Goal: Information Seeking & Learning: Learn about a topic

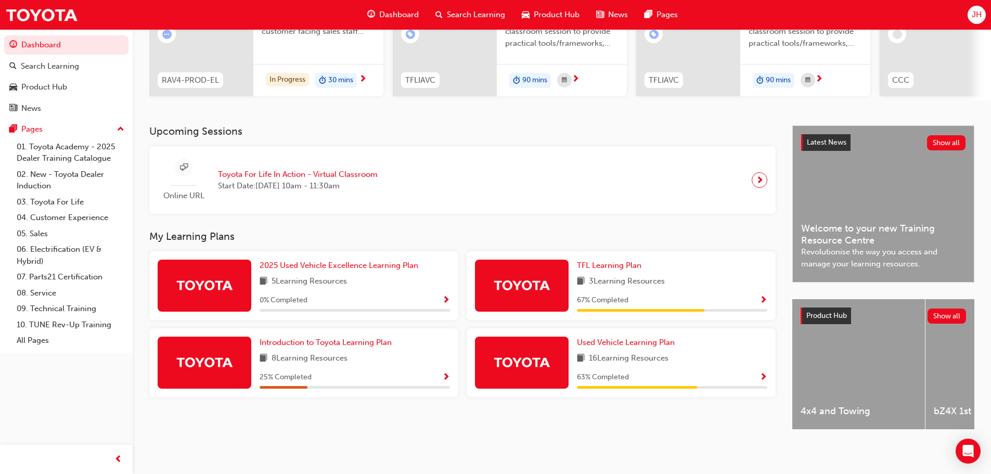
scroll to position [96, 0]
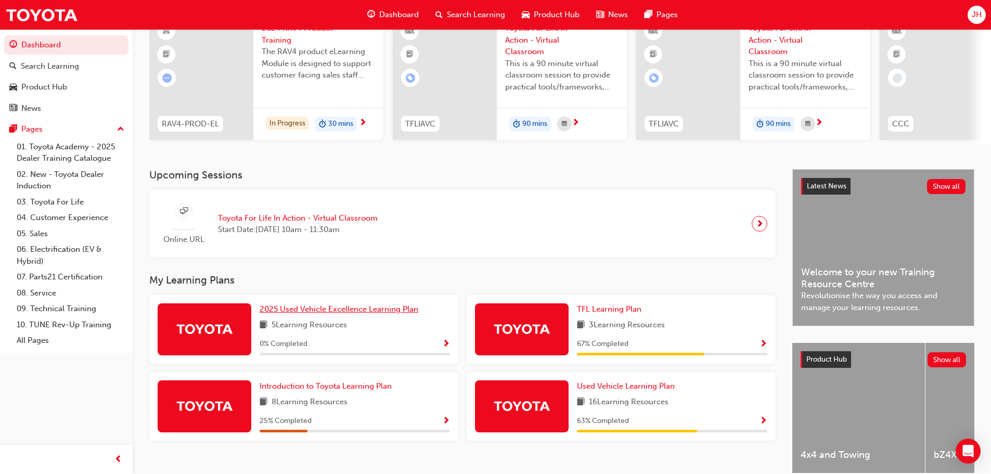
click at [335, 310] on span "2025 Used Vehicle Excellence Learning Plan" at bounding box center [339, 308] width 159 height 9
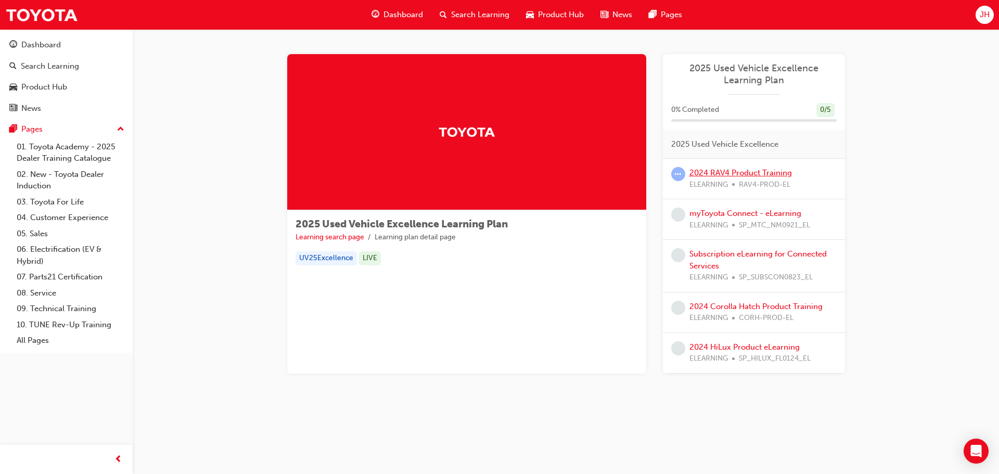
click at [751, 172] on link "2024 RAV4 Product Training" at bounding box center [740, 172] width 103 height 9
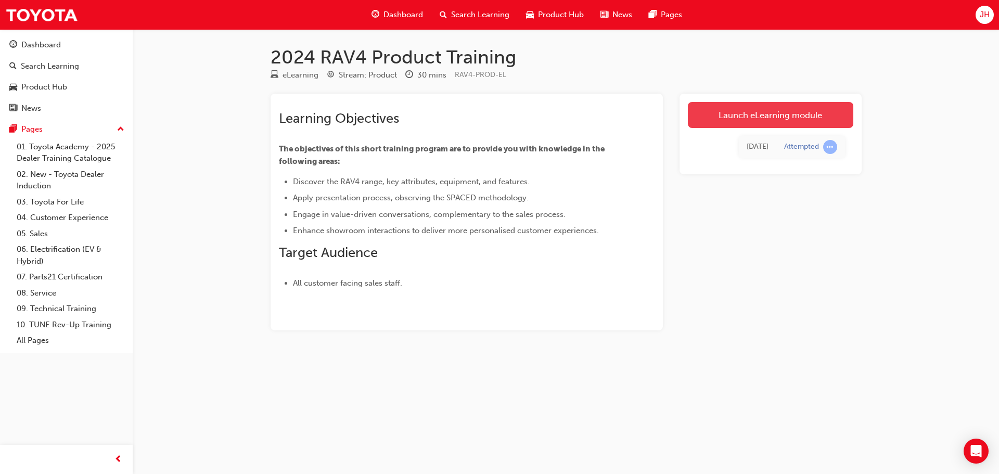
click at [803, 109] on link "Launch eLearning module" at bounding box center [770, 115] width 165 height 26
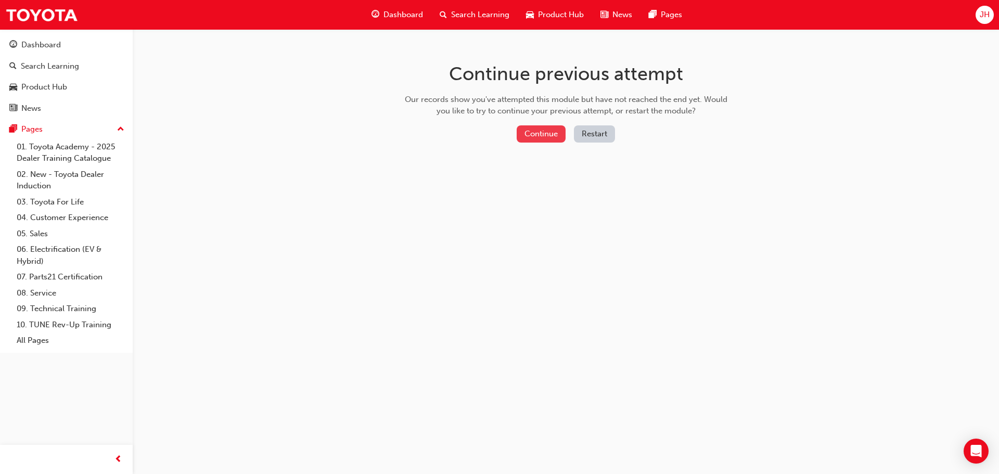
click at [550, 131] on button "Continue" at bounding box center [541, 133] width 49 height 17
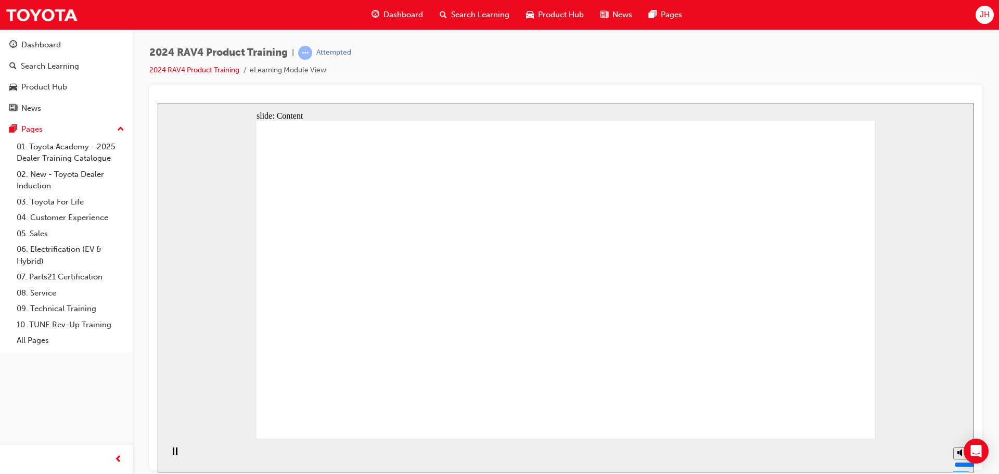
drag, startPoint x: 631, startPoint y: 275, endPoint x: 698, endPoint y: 271, distance: 67.3
drag, startPoint x: 746, startPoint y: 270, endPoint x: 747, endPoint y: 284, distance: 14.1
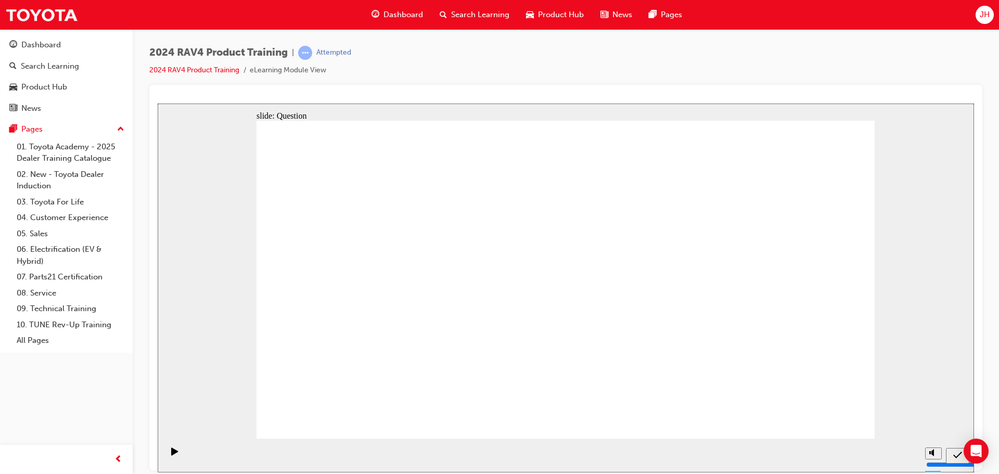
radio input "true"
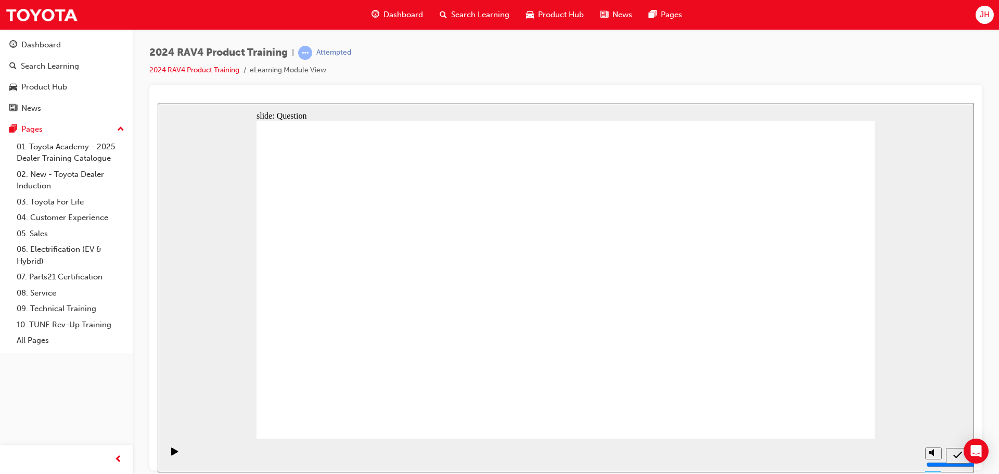
radio input "true"
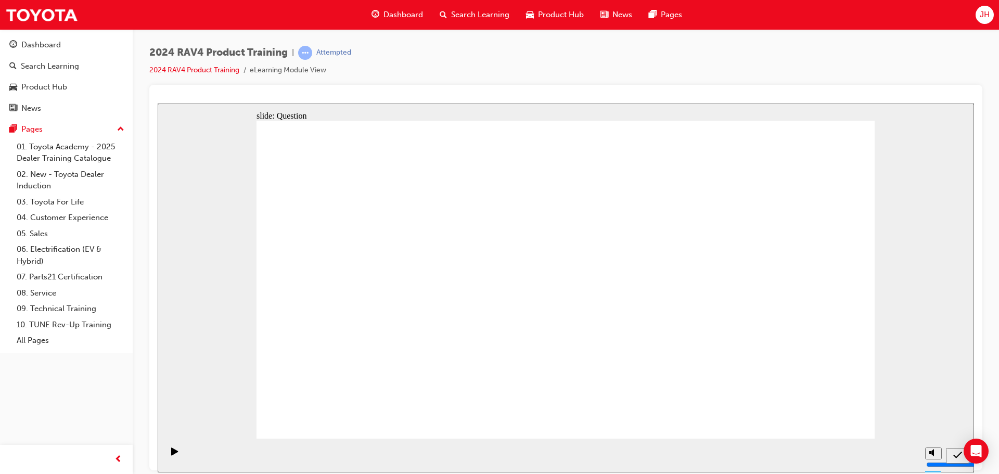
radio input "true"
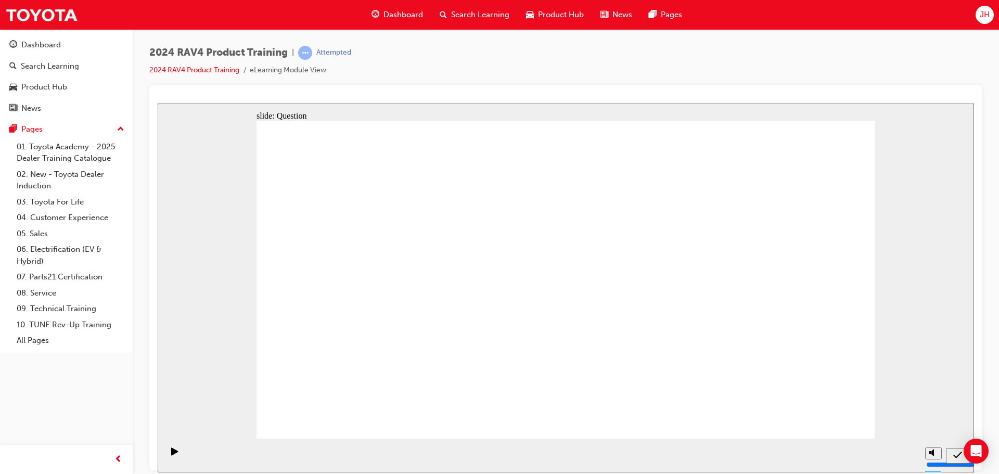
drag, startPoint x: 391, startPoint y: 357, endPoint x: 594, endPoint y: 293, distance: 212.6
drag, startPoint x: 575, startPoint y: 300, endPoint x: 375, endPoint y: 386, distance: 218.0
drag, startPoint x: 733, startPoint y: 258, endPoint x: 512, endPoint y: 348, distance: 238.6
drag, startPoint x: 488, startPoint y: 239, endPoint x: 617, endPoint y: 339, distance: 163.2
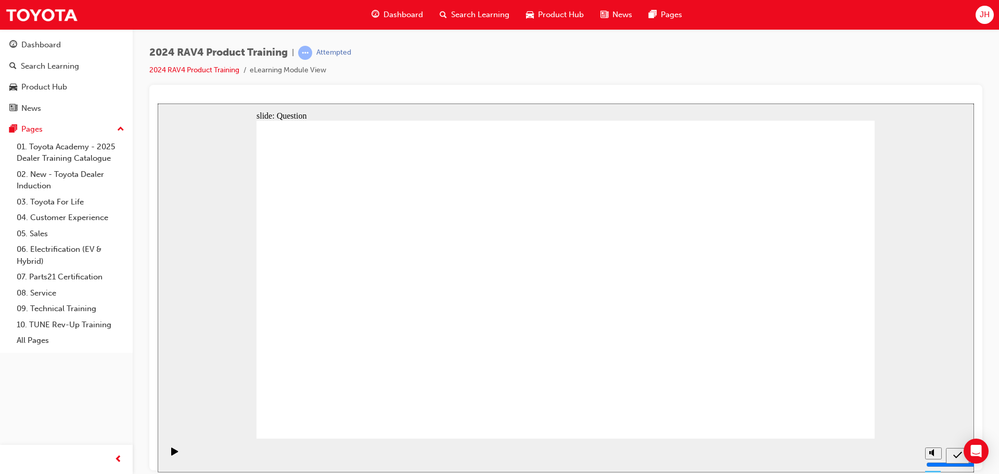
drag, startPoint x: 594, startPoint y: 312, endPoint x: 697, endPoint y: 330, distance: 105.1
drag, startPoint x: 634, startPoint y: 339, endPoint x: 714, endPoint y: 334, distance: 80.3
drag, startPoint x: 375, startPoint y: 233, endPoint x: 661, endPoint y: 332, distance: 303.0
click at [849, 416] on div "slide: Question Question 5 Match the RAV4 safety features to their descriptions…" at bounding box center [566, 287] width 816 height 369
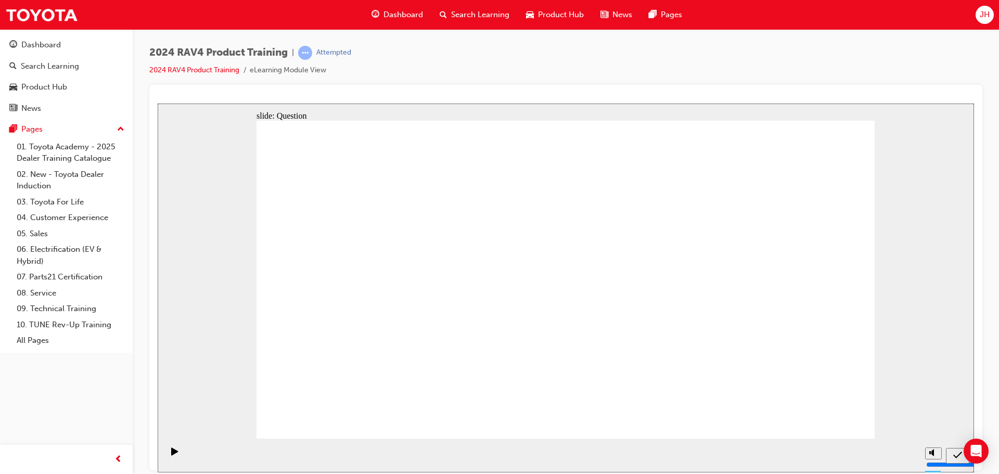
drag, startPoint x: 316, startPoint y: 210, endPoint x: 422, endPoint y: 213, distance: 105.7
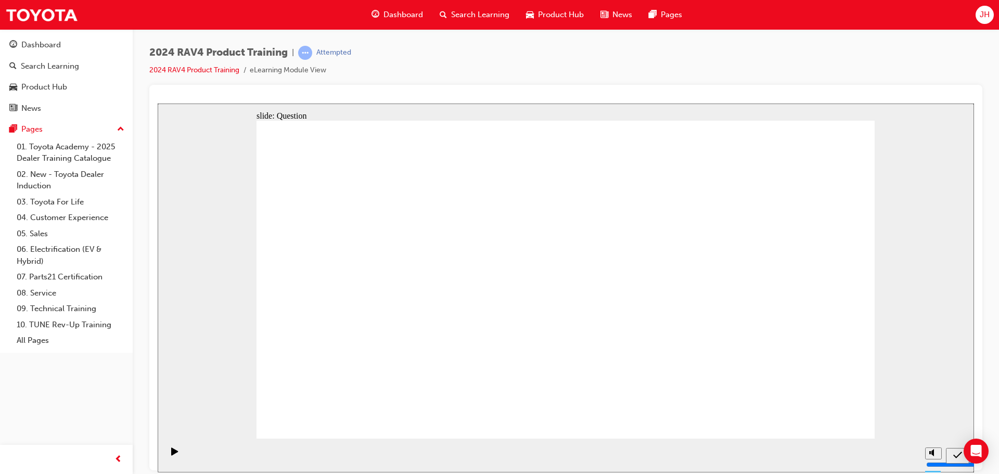
drag, startPoint x: 316, startPoint y: 211, endPoint x: 433, endPoint y: 219, distance: 117.9
radio input "false"
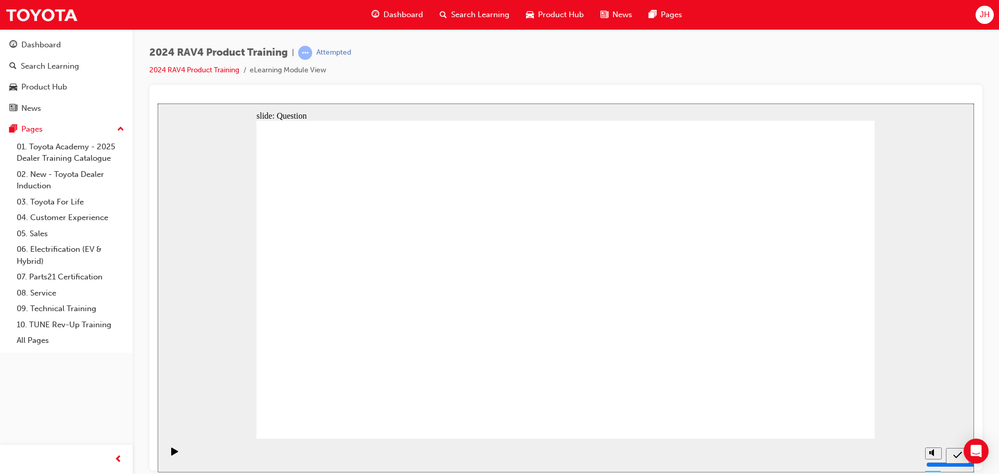
radio input "true"
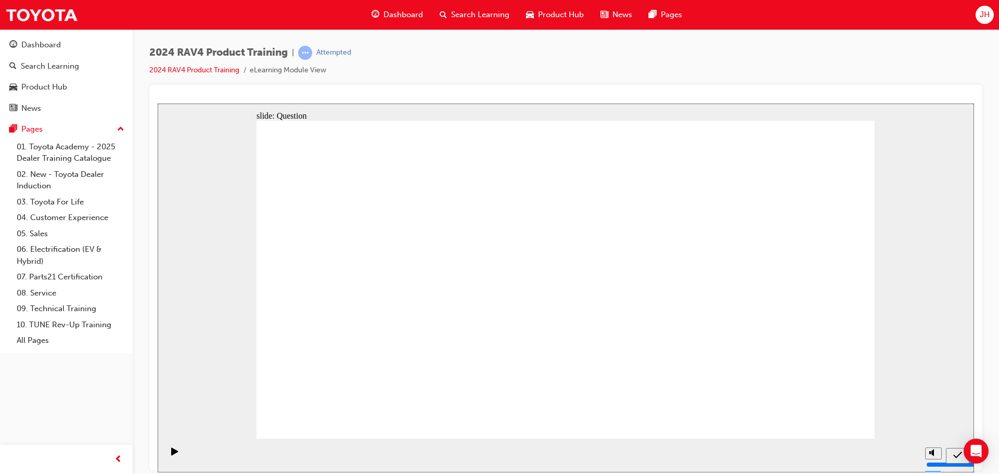
radio input "true"
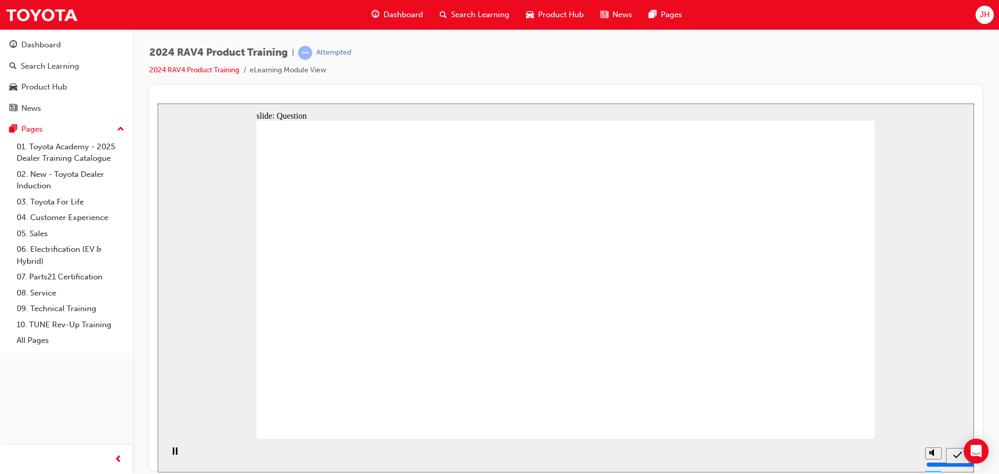
radio input "true"
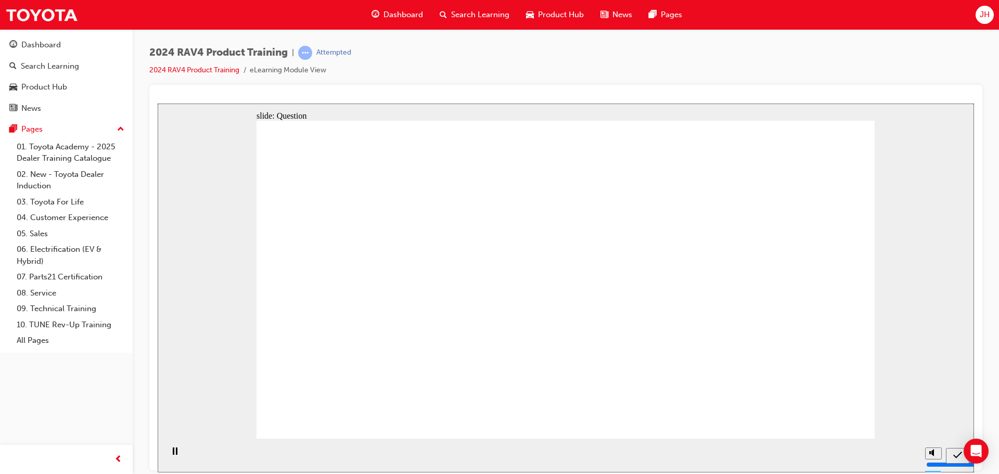
radio input "true"
drag, startPoint x: 640, startPoint y: 275, endPoint x: 401, endPoint y: 386, distance: 263.1
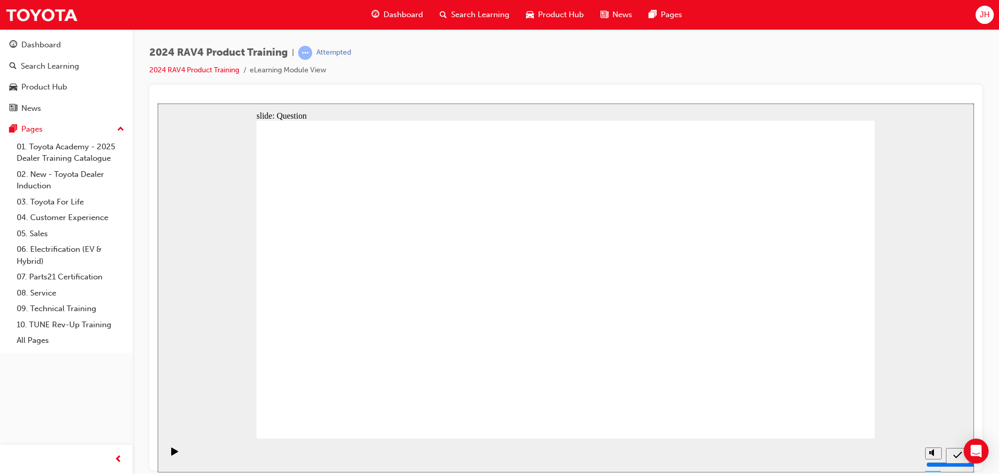
drag, startPoint x: 504, startPoint y: 254, endPoint x: 741, endPoint y: 352, distance: 256.7
drag, startPoint x: 379, startPoint y: 244, endPoint x: 632, endPoint y: 336, distance: 269.3
drag, startPoint x: 748, startPoint y: 245, endPoint x: 506, endPoint y: 335, distance: 258.7
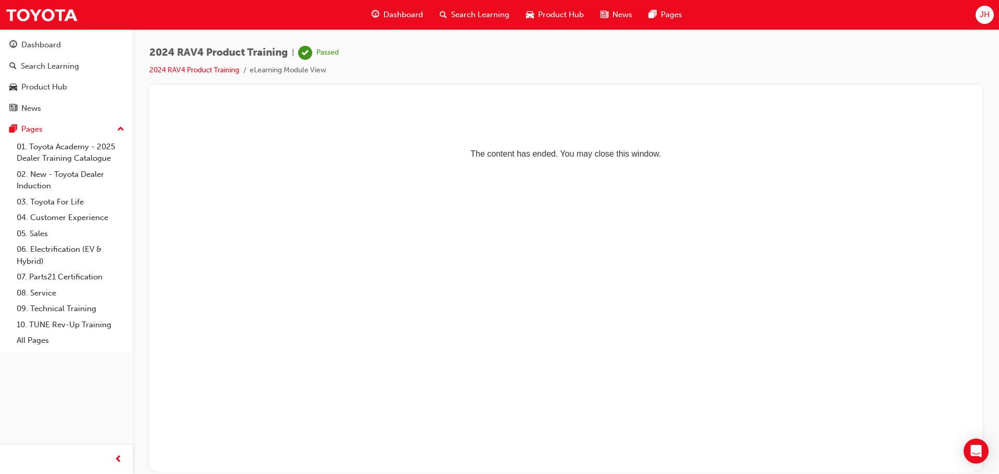
click at [399, 11] on span "Dashboard" at bounding box center [404, 15] width 40 height 12
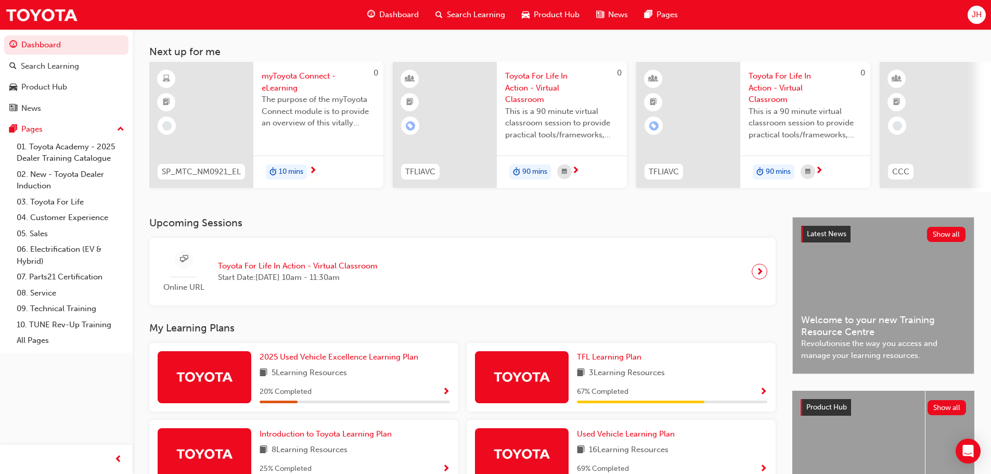
scroll to position [44, 0]
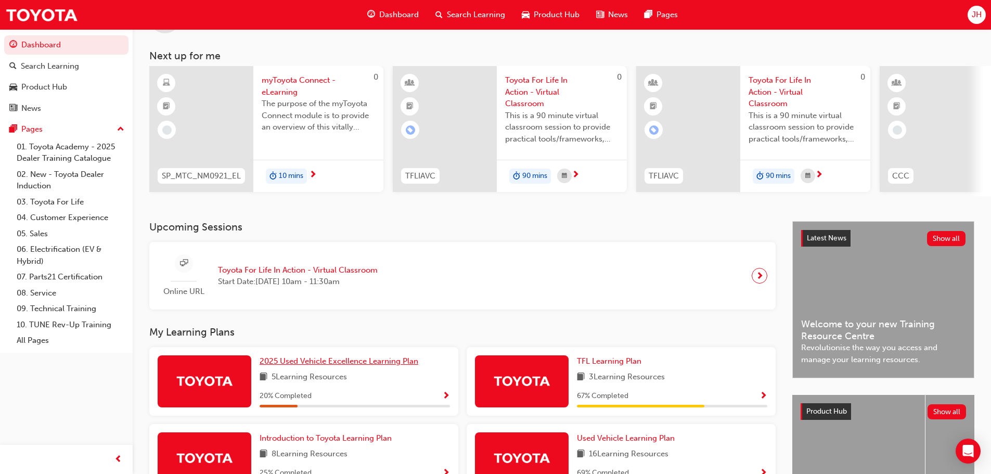
click at [410, 366] on span "2025 Used Vehicle Excellence Learning Plan" at bounding box center [339, 360] width 159 height 9
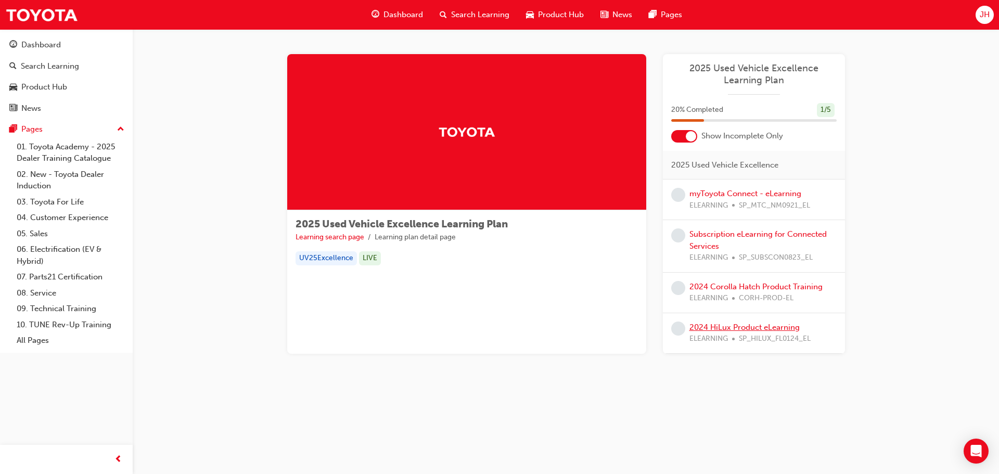
click at [743, 328] on link "2024 HiLux Product eLearning" at bounding box center [744, 327] width 110 height 9
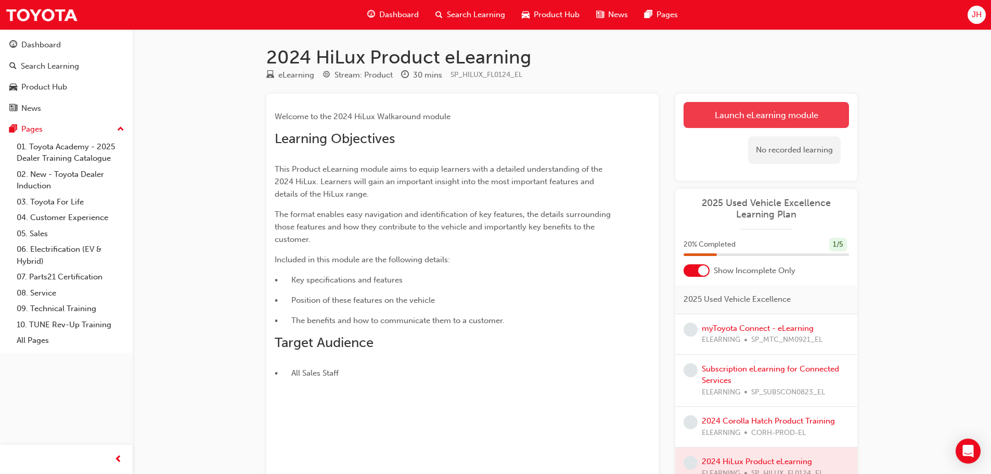
click at [809, 108] on link "Launch eLearning module" at bounding box center [766, 115] width 165 height 26
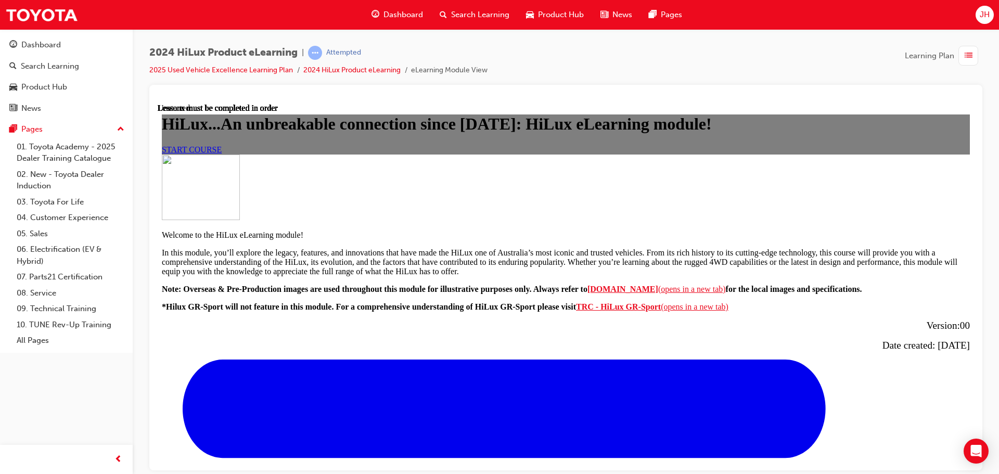
click at [222, 154] on span "START COURSE" at bounding box center [192, 149] width 60 height 9
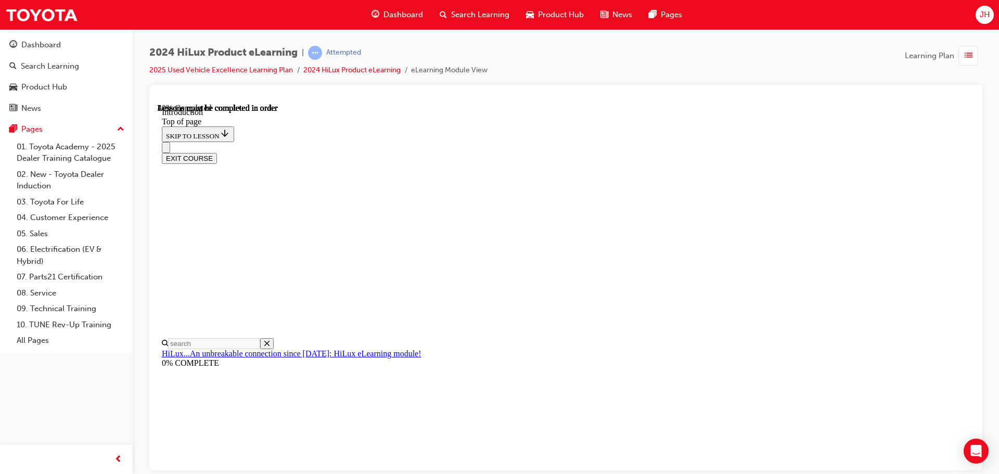
scroll to position [364, 0]
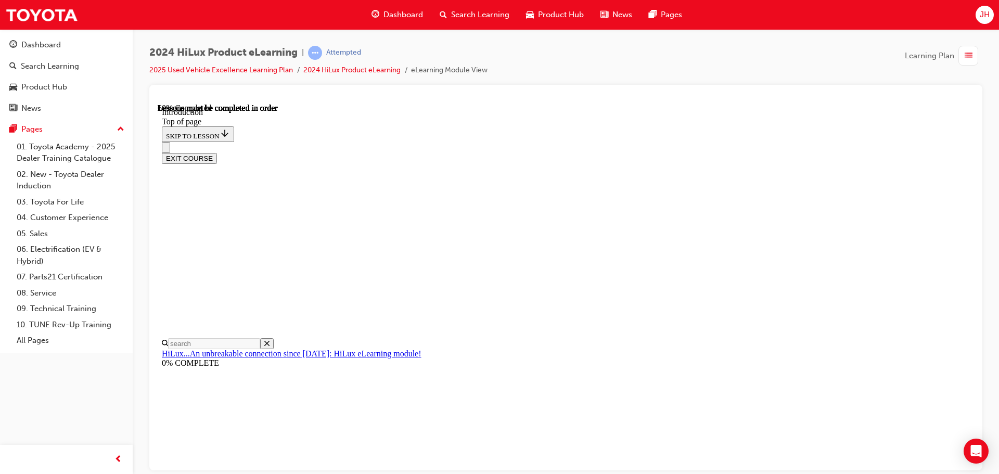
drag, startPoint x: 832, startPoint y: 431, endPoint x: 826, endPoint y: 435, distance: 6.5
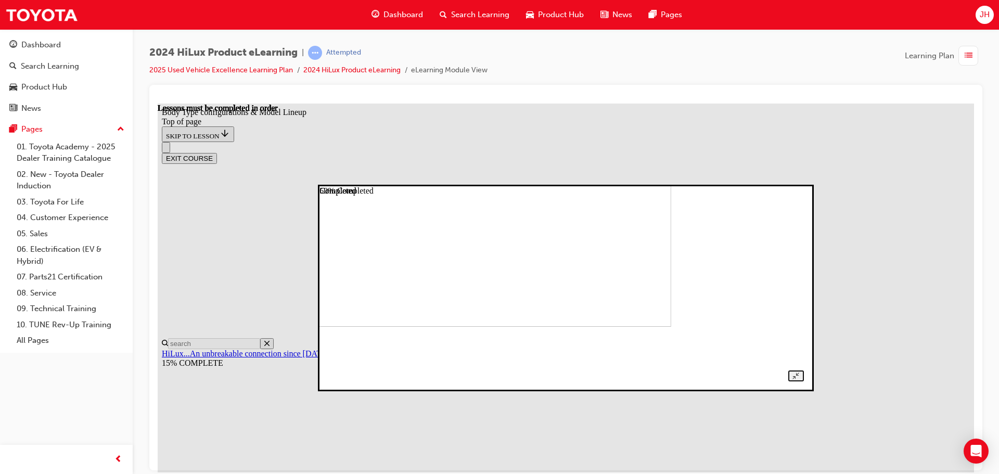
click at [617, 381] on div at bounding box center [566, 287] width 476 height 187
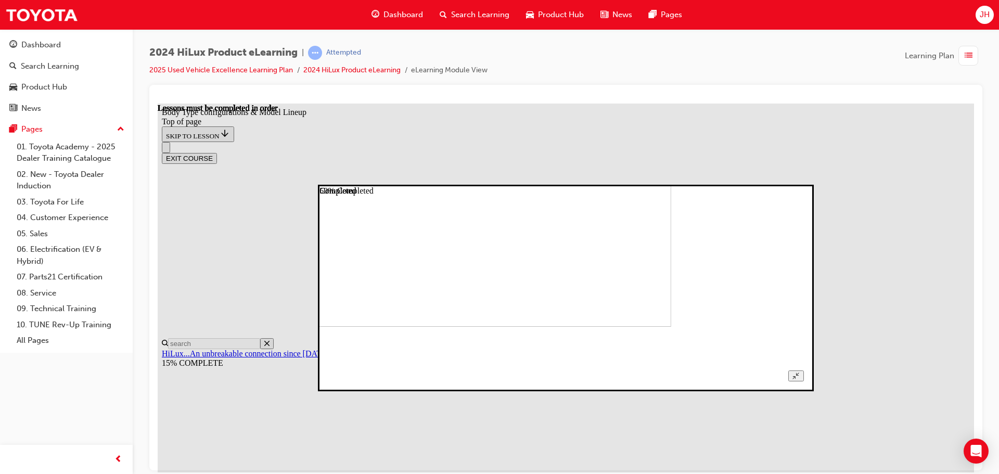
click at [503, 256] on img at bounding box center [441, 235] width 461 height 184
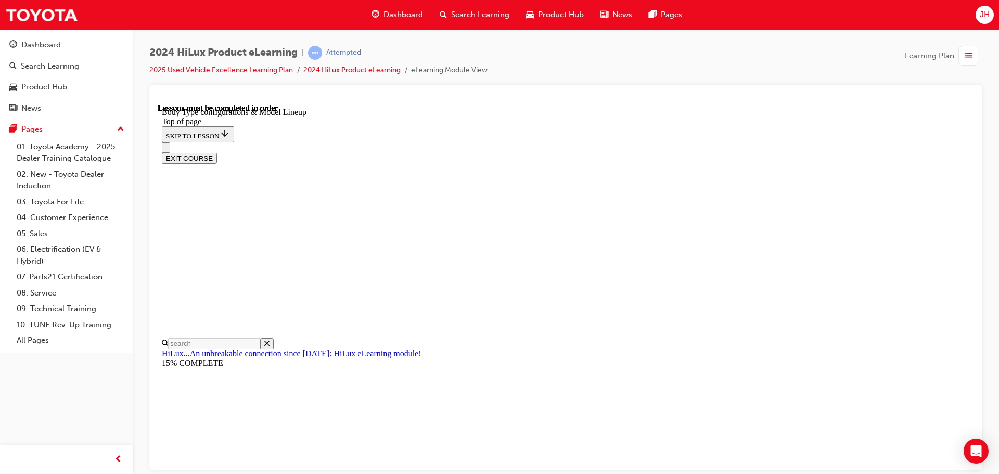
scroll to position [240, 0]
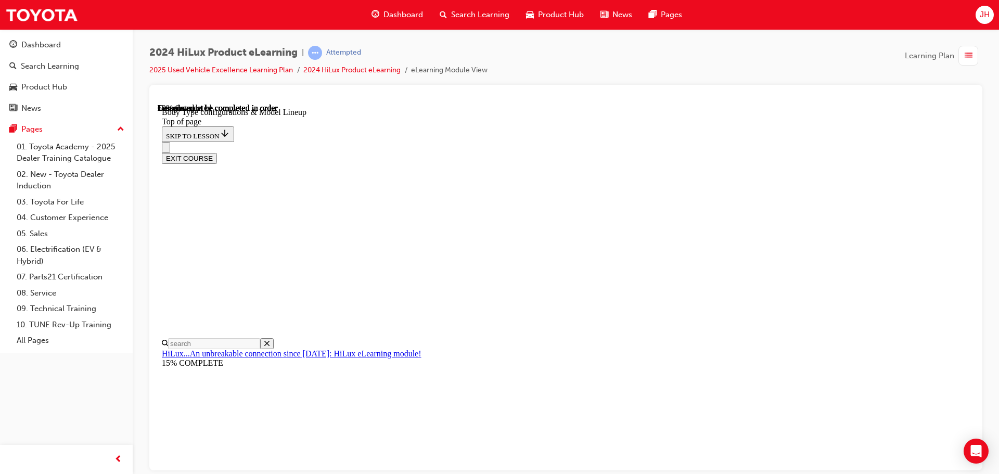
drag, startPoint x: 693, startPoint y: 148, endPoint x: 743, endPoint y: 178, distance: 58.1
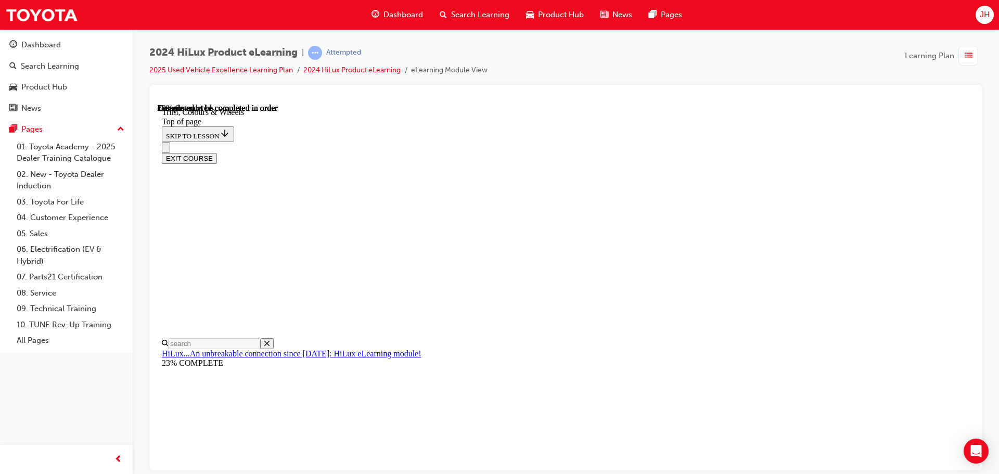
drag, startPoint x: 743, startPoint y: 178, endPoint x: 748, endPoint y: 179, distance: 5.3
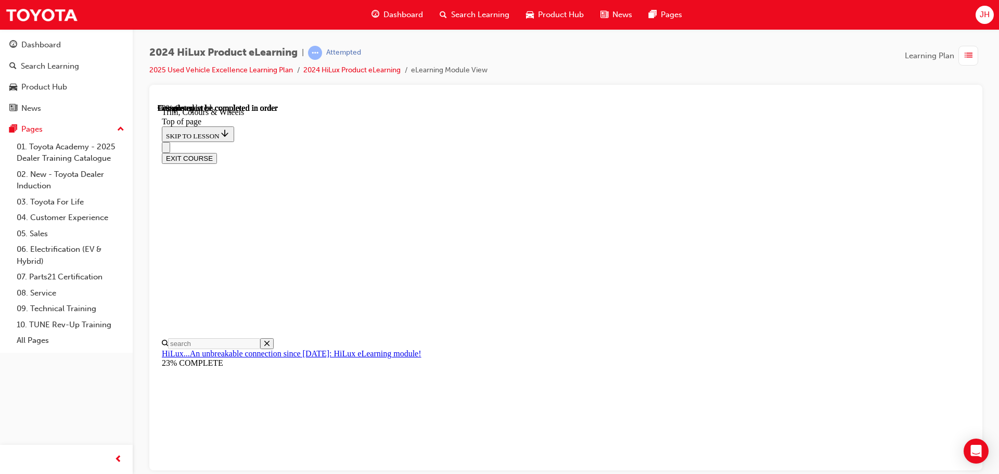
drag, startPoint x: 489, startPoint y: 347, endPoint x: 480, endPoint y: 348, distance: 8.5
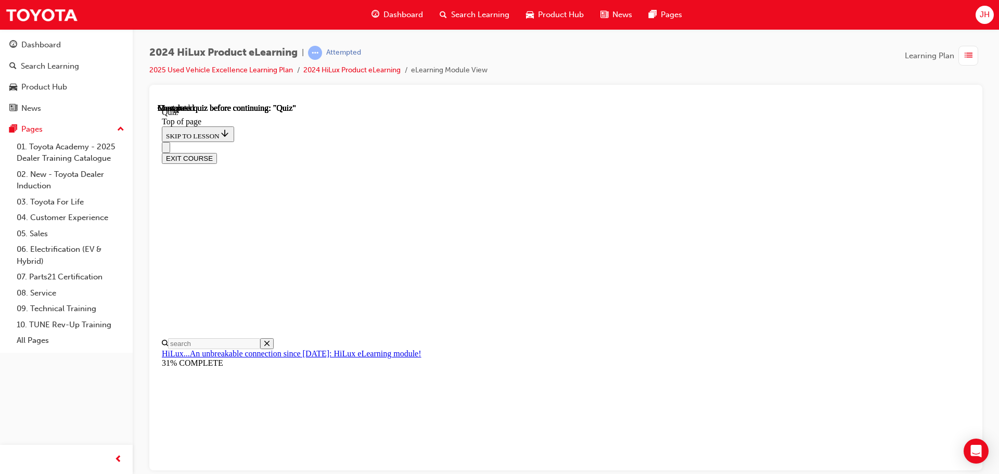
scroll to position [136, 0]
drag, startPoint x: 580, startPoint y: 369, endPoint x: 583, endPoint y: 363, distance: 6.5
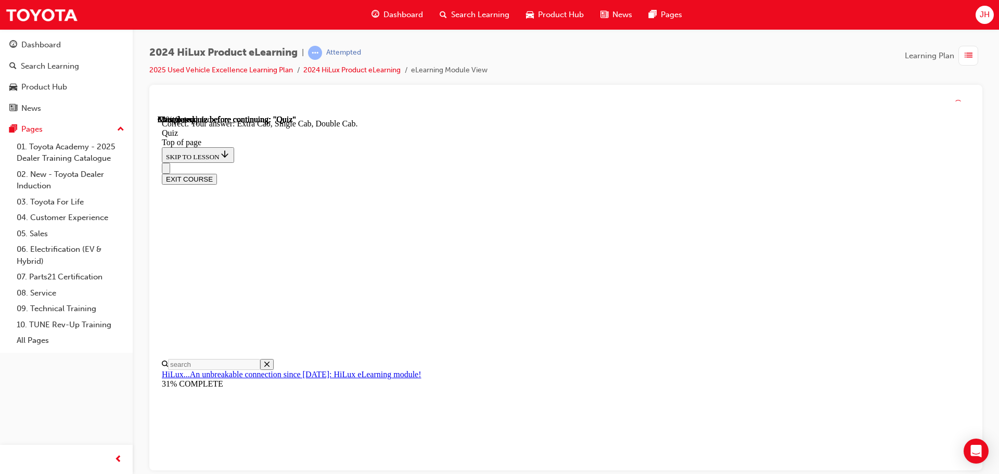
scroll to position [269, 0]
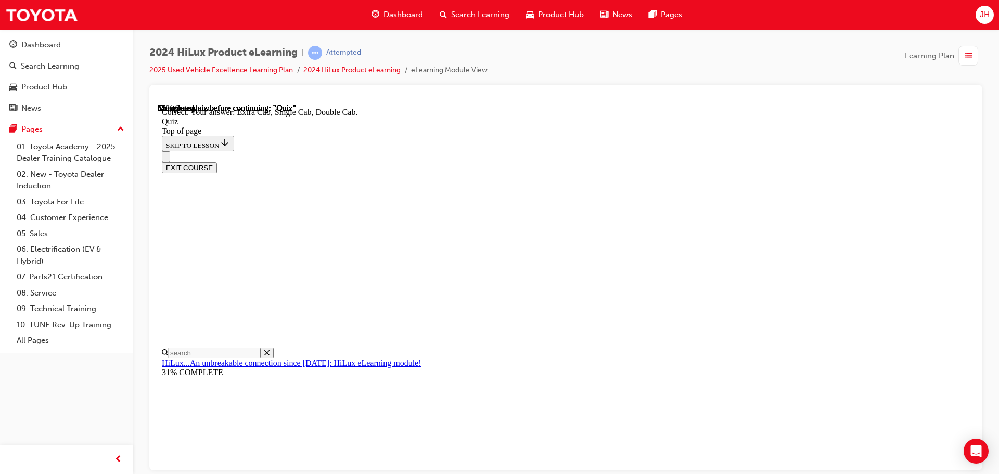
drag, startPoint x: 573, startPoint y: 172, endPoint x: 586, endPoint y: 195, distance: 26.3
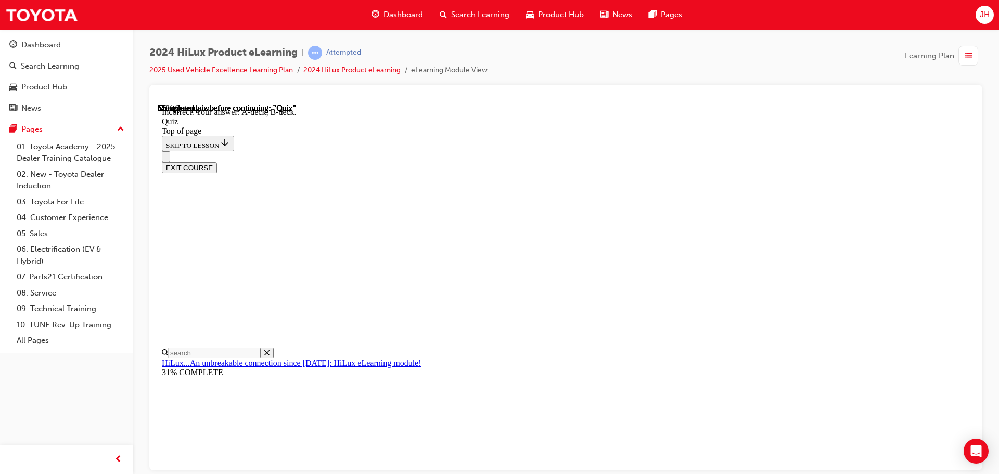
scroll to position [192, 0]
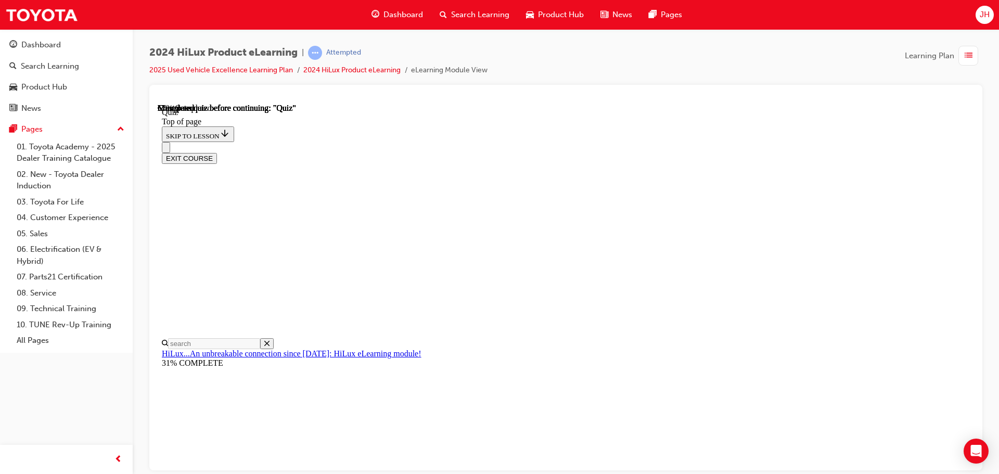
scroll to position [156, 0]
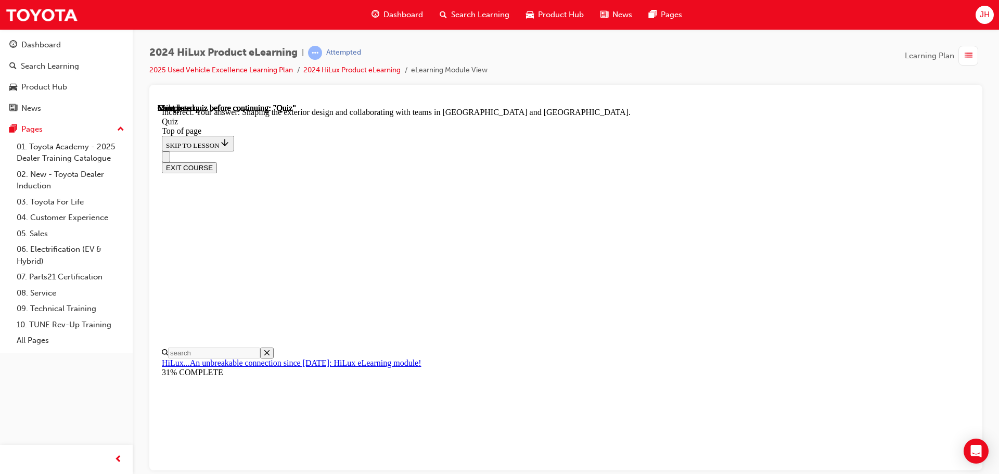
scroll to position [241, 0]
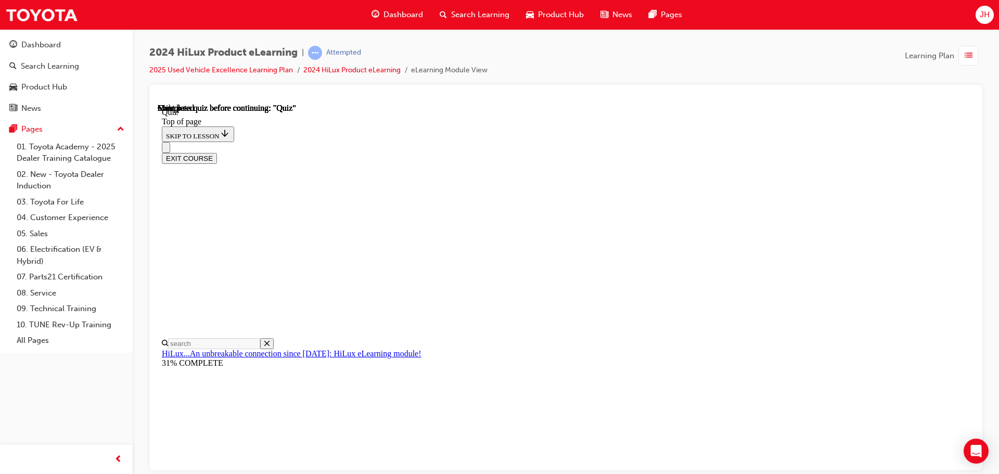
scroll to position [196, 0]
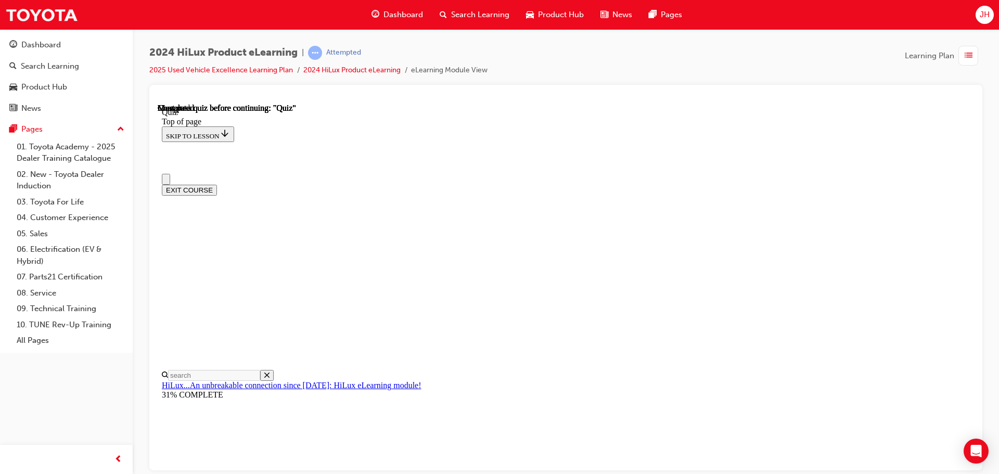
scroll to position [0, 0]
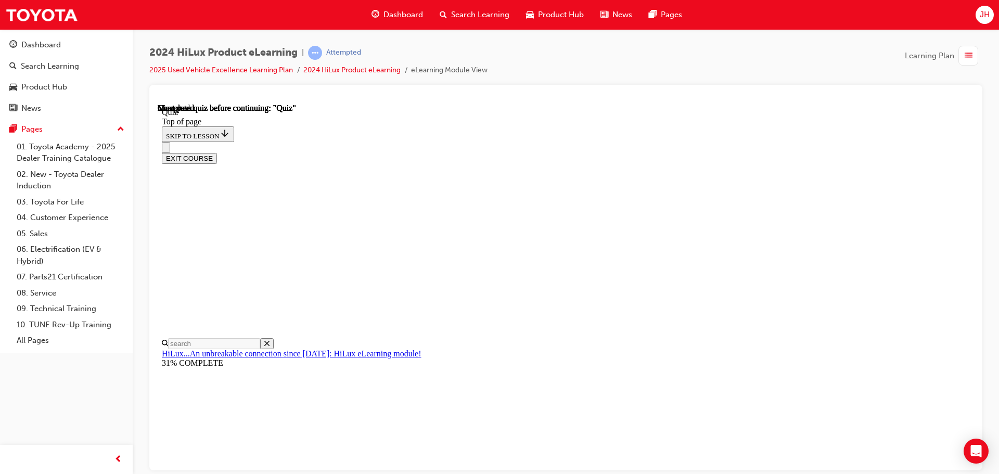
scroll to position [104, 0]
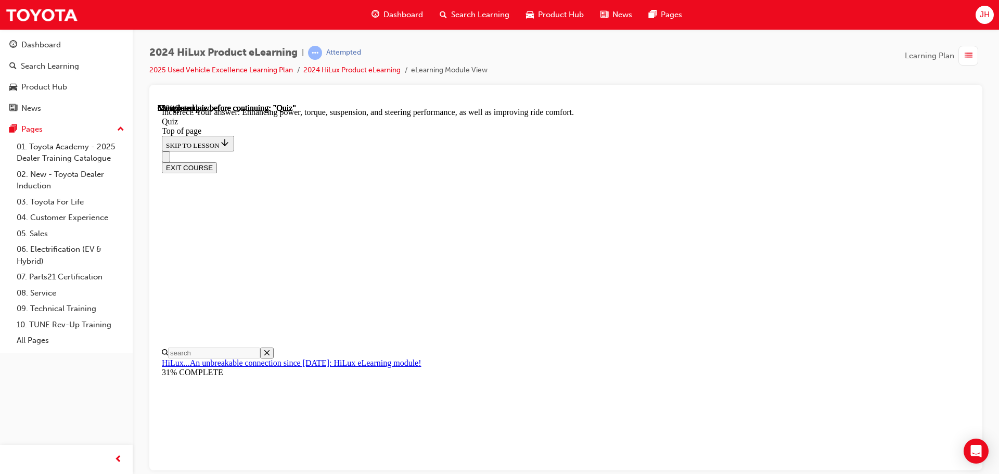
scroll to position [241, 0]
drag, startPoint x: 659, startPoint y: 426, endPoint x: 650, endPoint y: 419, distance: 11.5
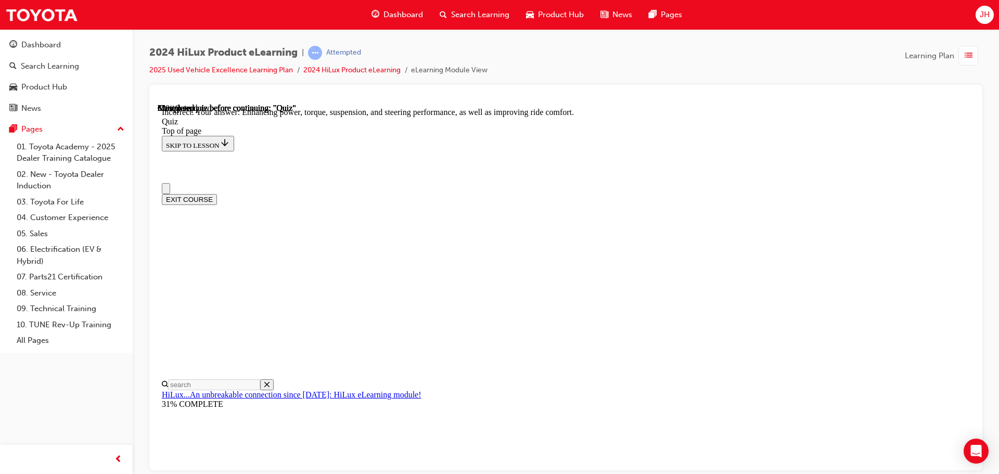
scroll to position [0, 0]
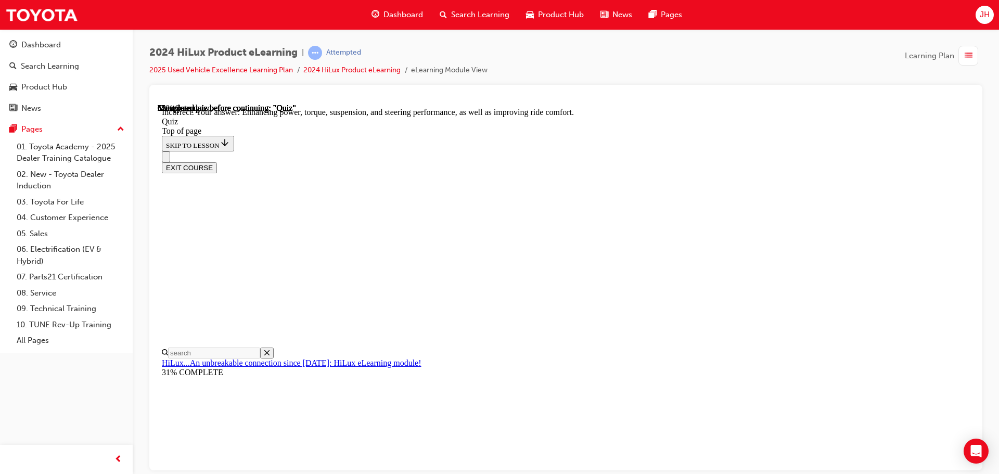
scroll to position [156, 0]
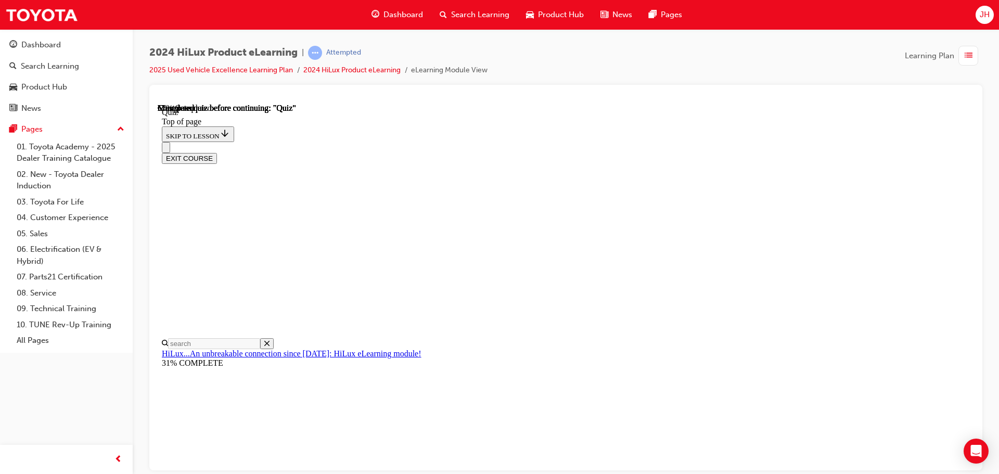
scroll to position [104, 0]
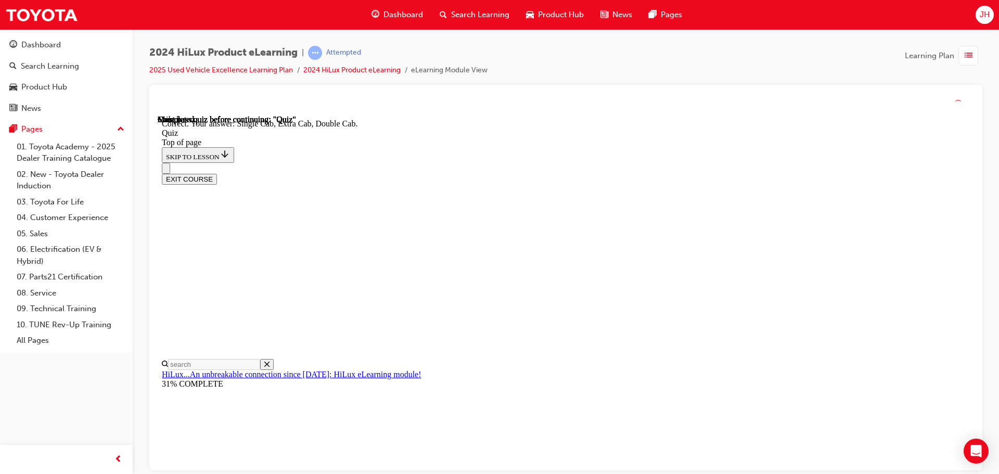
scroll to position [269, 0]
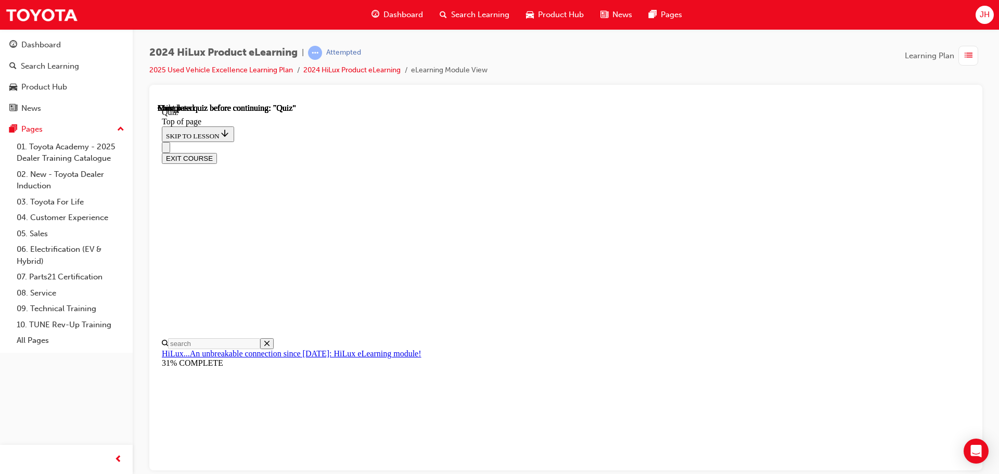
scroll to position [196, 0]
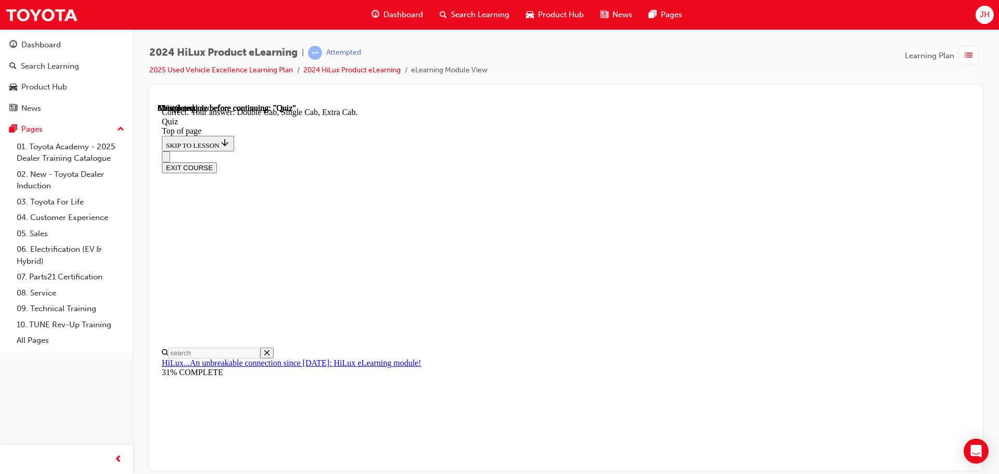
scroll to position [269, 0]
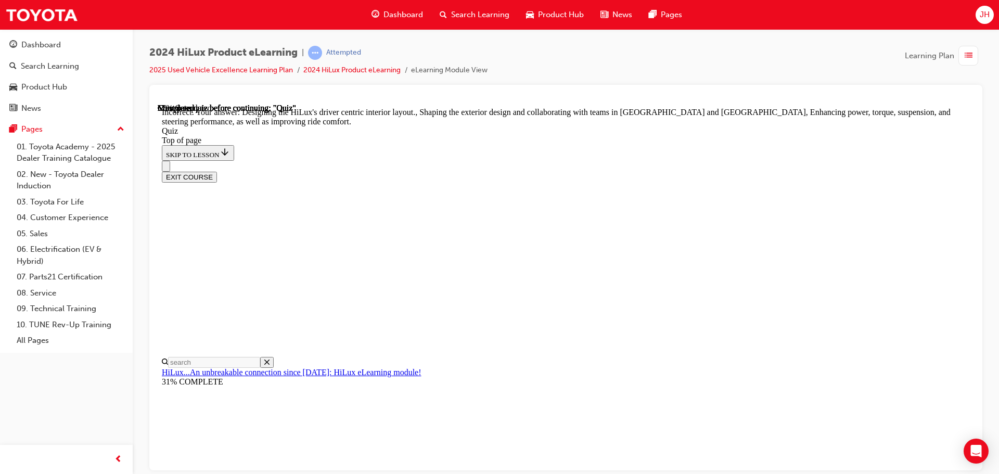
scroll to position [241, 0]
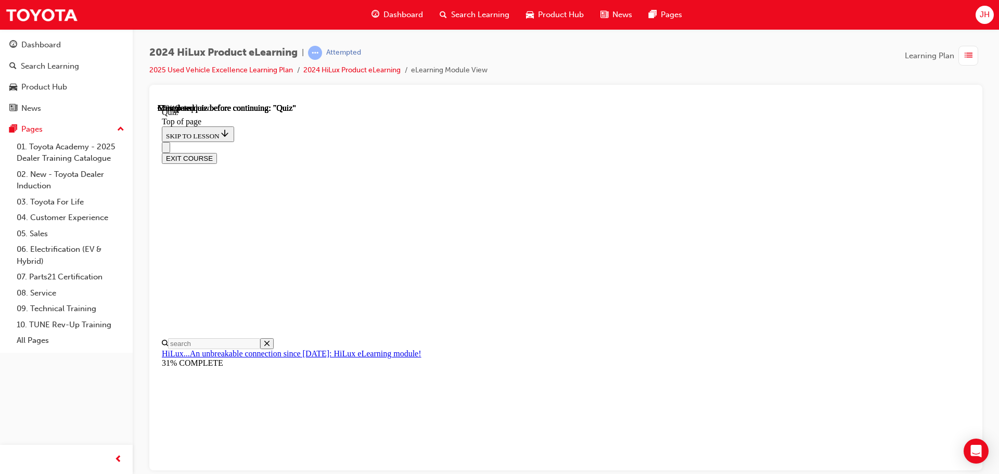
scroll to position [104, 0]
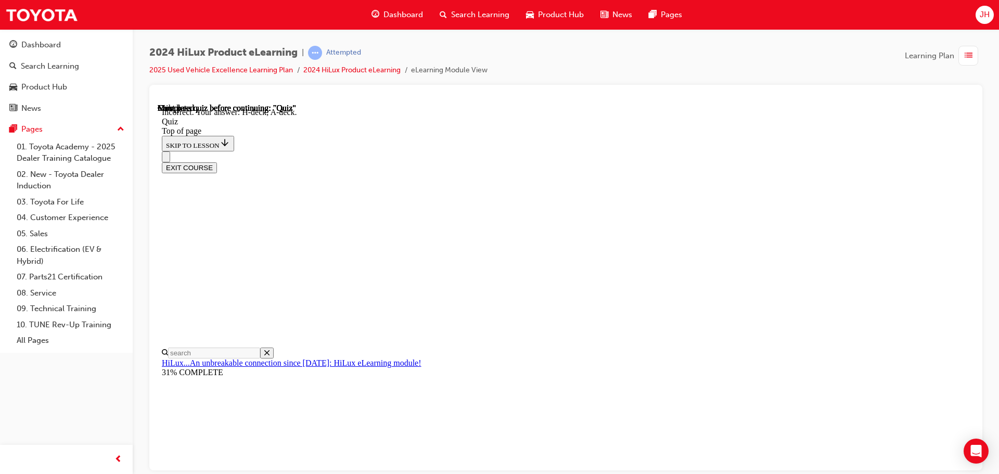
scroll to position [192, 0]
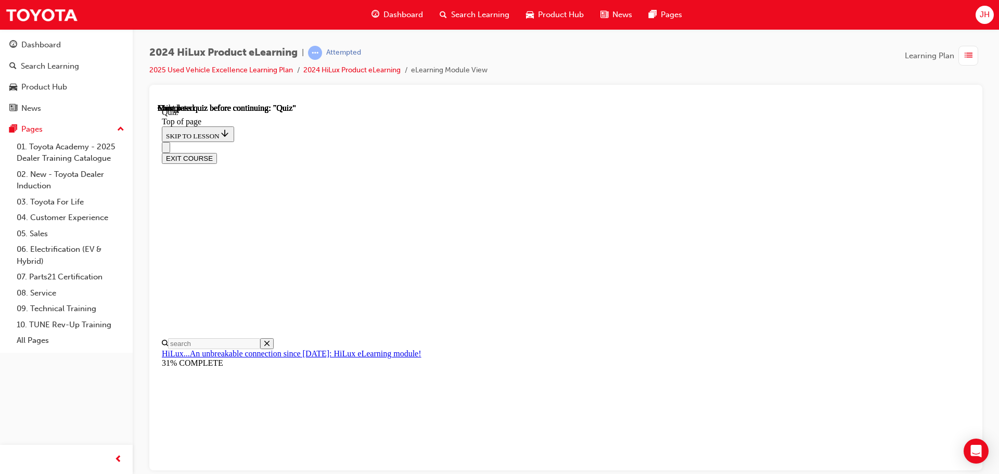
scroll to position [196, 0]
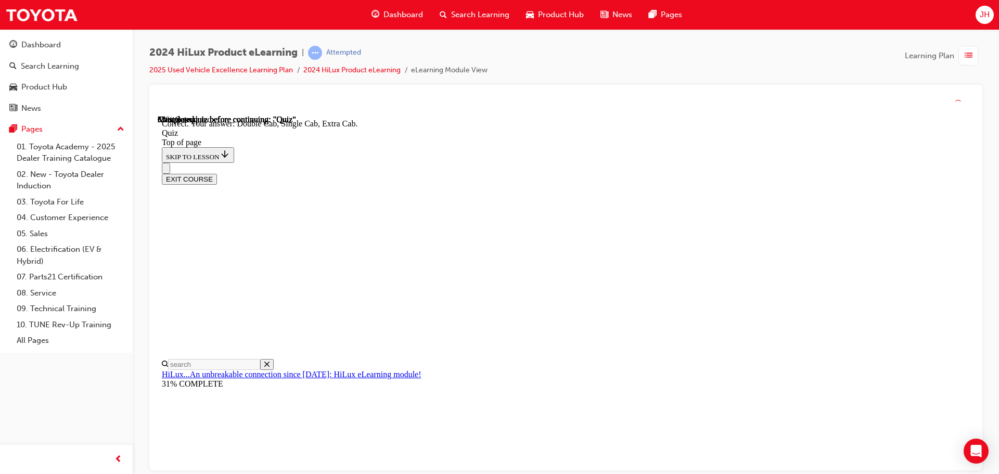
scroll to position [269, 0]
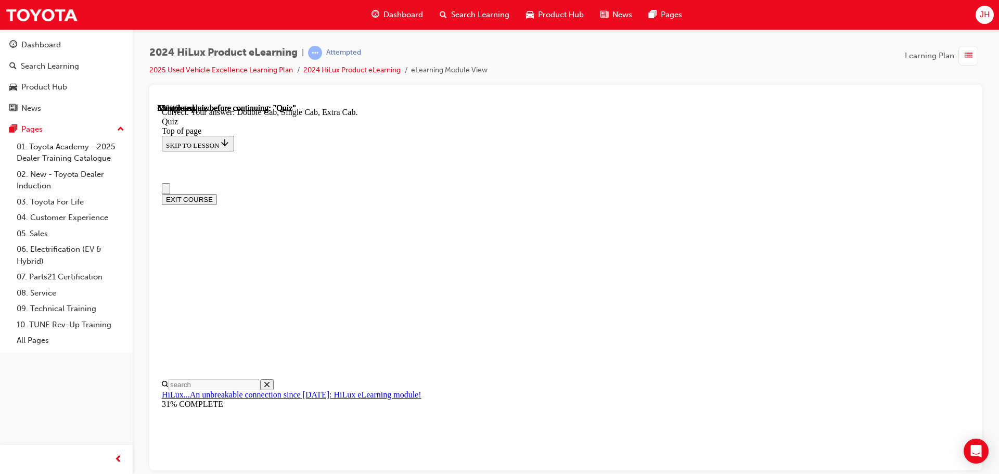
scroll to position [104, 0]
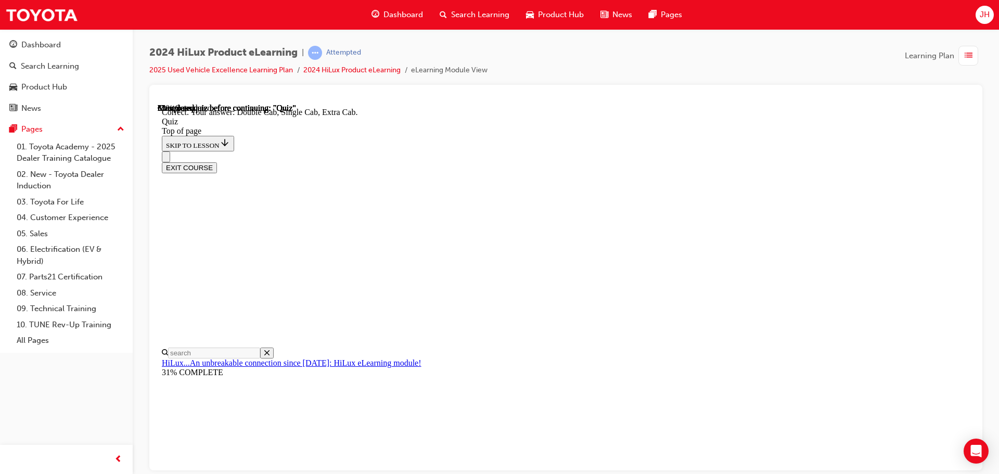
drag, startPoint x: 580, startPoint y: 228, endPoint x: 580, endPoint y: 238, distance: 9.9
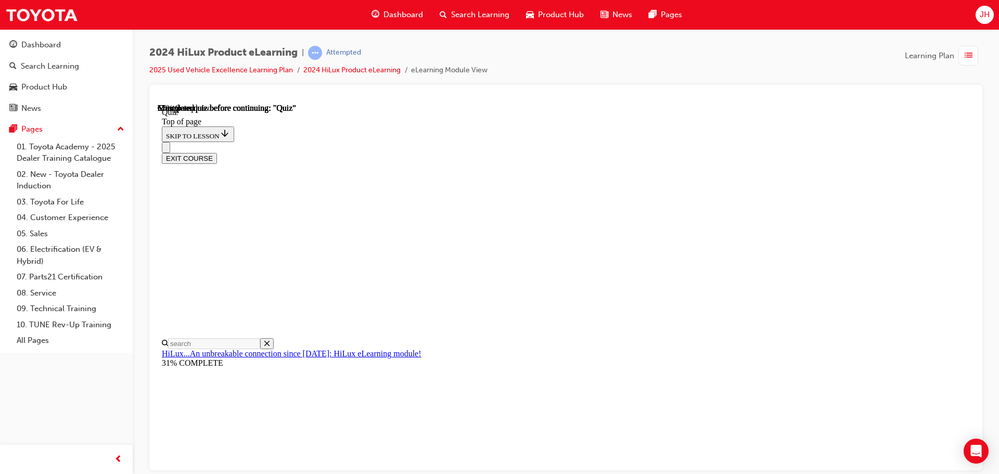
scroll to position [208, 0]
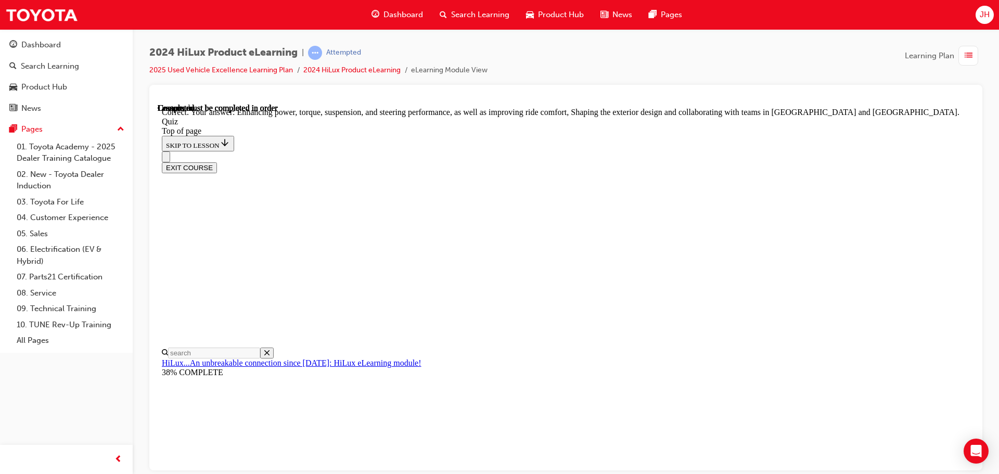
scroll to position [241, 0]
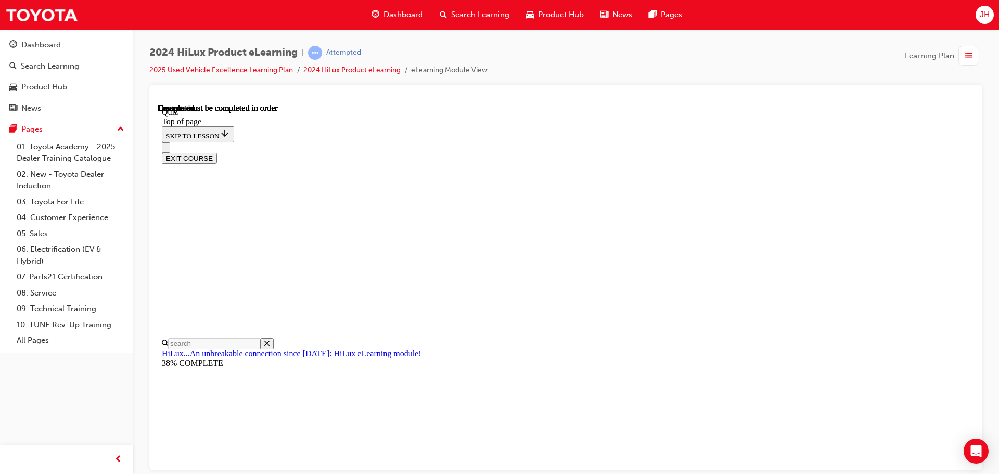
scroll to position [0, 0]
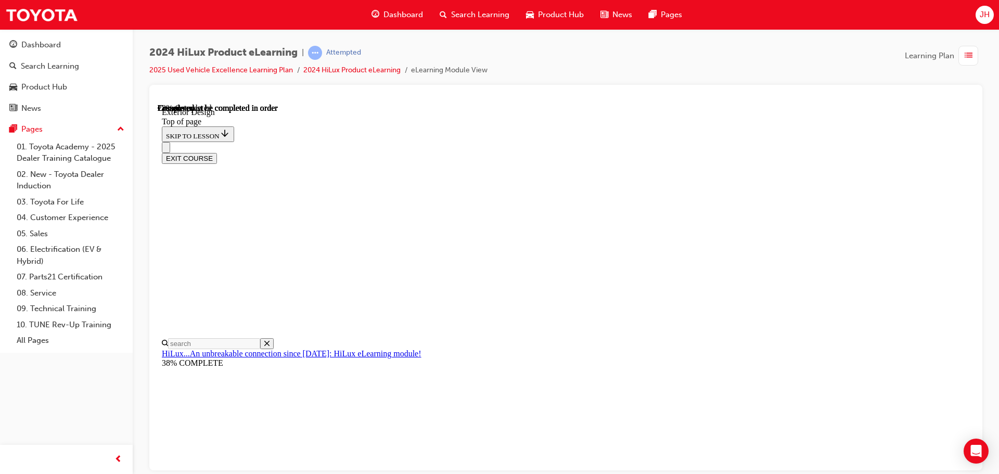
scroll to position [1177, 0]
drag, startPoint x: 554, startPoint y: 174, endPoint x: 558, endPoint y: 180, distance: 7.1
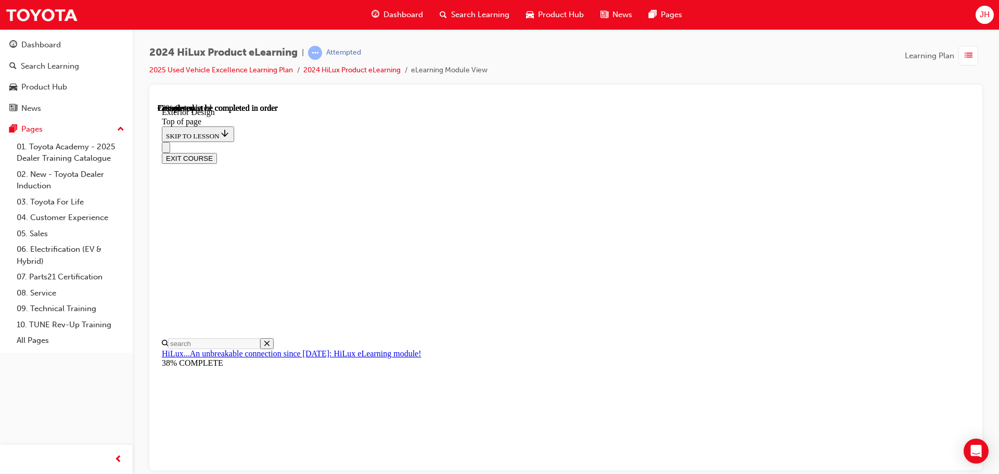
scroll to position [1229, 0]
drag, startPoint x: 744, startPoint y: 205, endPoint x: 777, endPoint y: 200, distance: 33.6
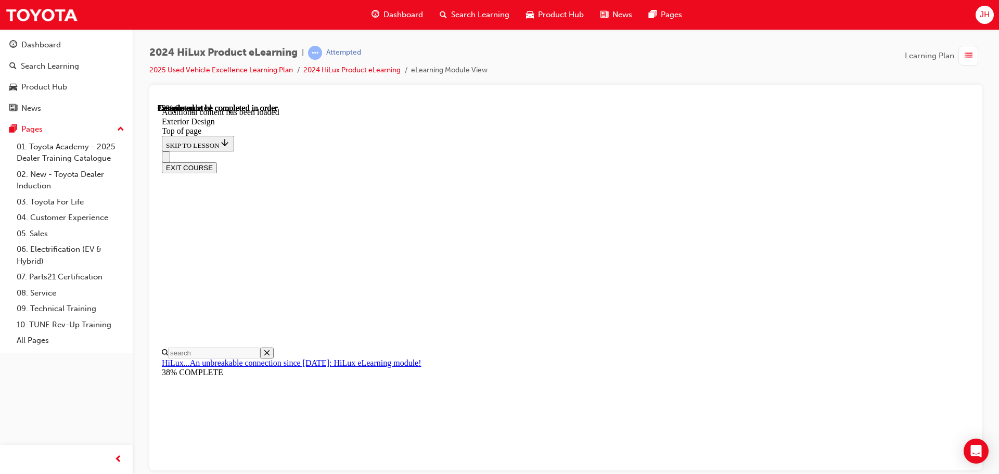
scroll to position [1857, 0]
